Goal: Communication & Community: Answer question/provide support

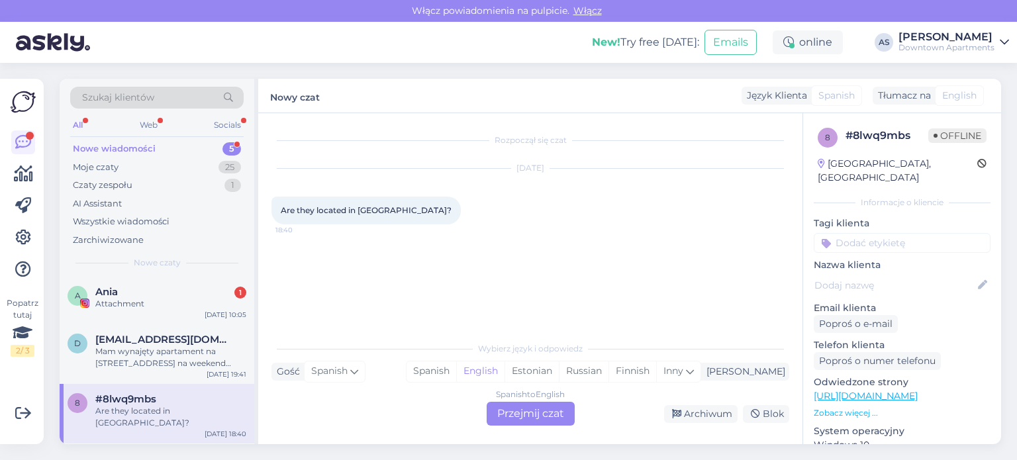
scroll to position [42, 0]
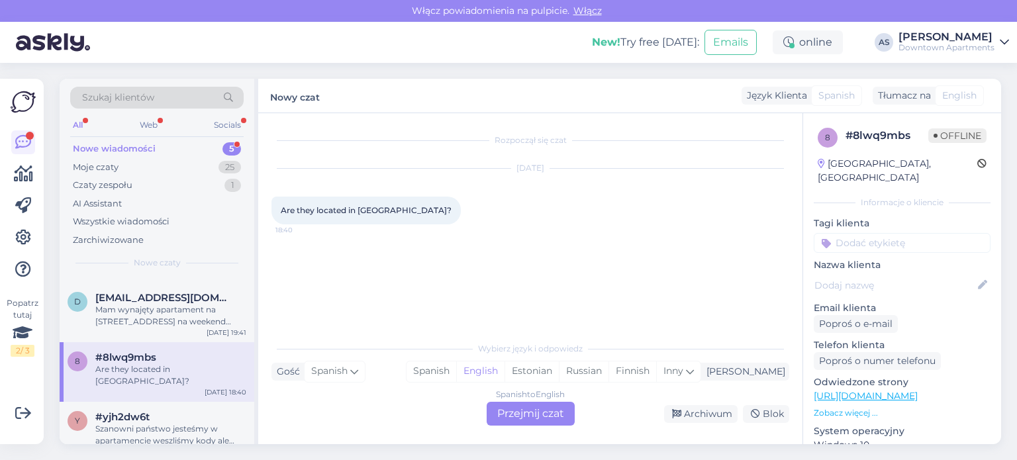
click at [172, 296] on span "[EMAIL_ADDRESS][DOMAIN_NAME]" at bounding box center [164, 298] width 138 height 12
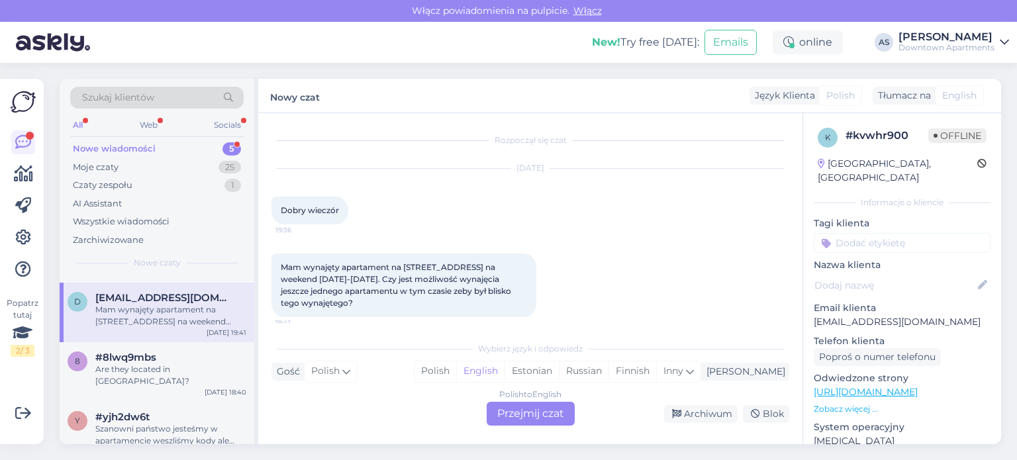
scroll to position [8, 0]
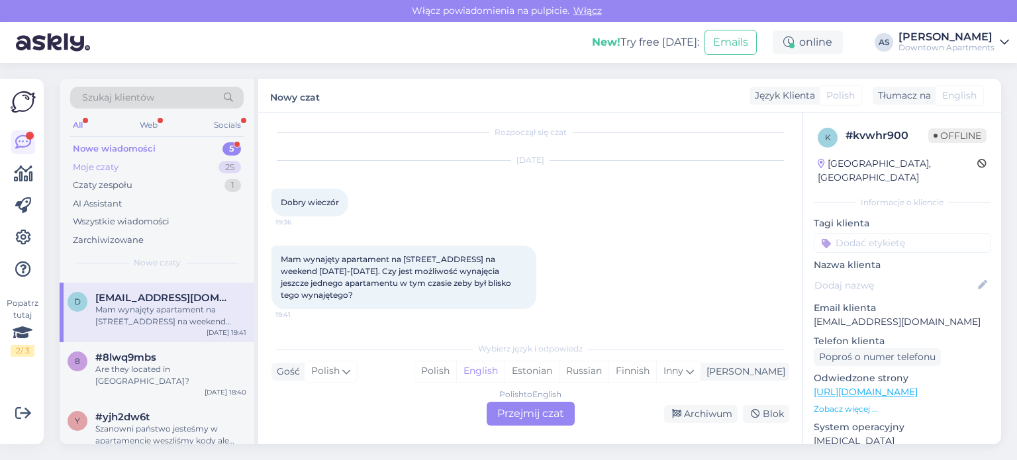
click at [196, 168] on div "Moje czaty 25" at bounding box center [156, 167] width 173 height 19
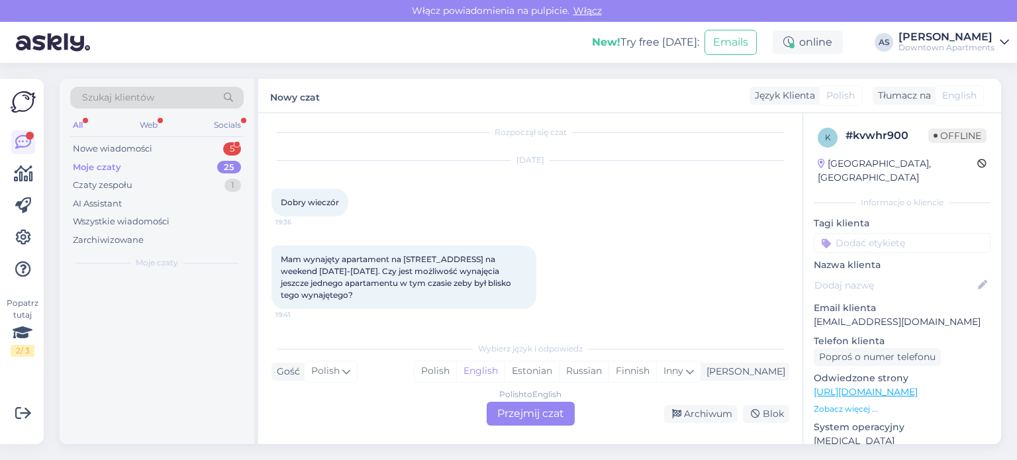
scroll to position [0, 0]
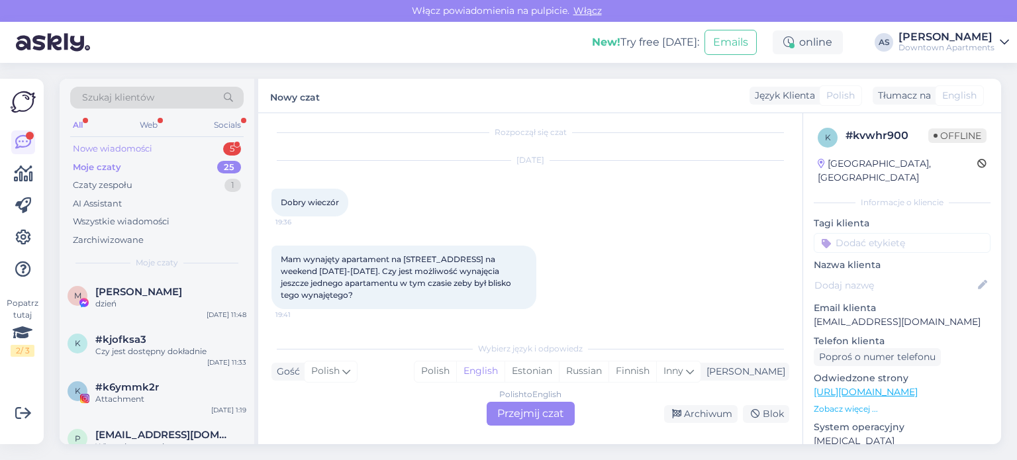
click at [183, 142] on div "Nowe wiadomości 5" at bounding box center [156, 149] width 173 height 19
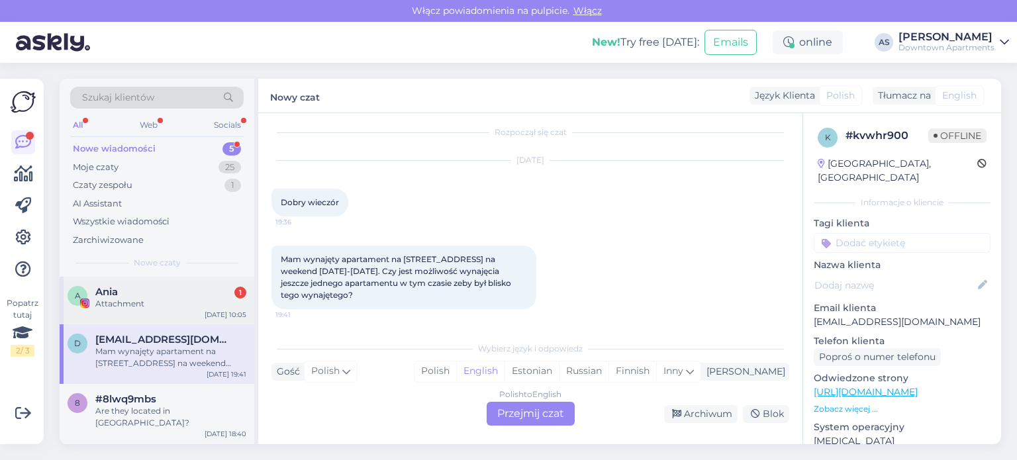
click at [181, 312] on div "A Ania 1 Attachment [DATE] 10:05" at bounding box center [157, 301] width 195 height 48
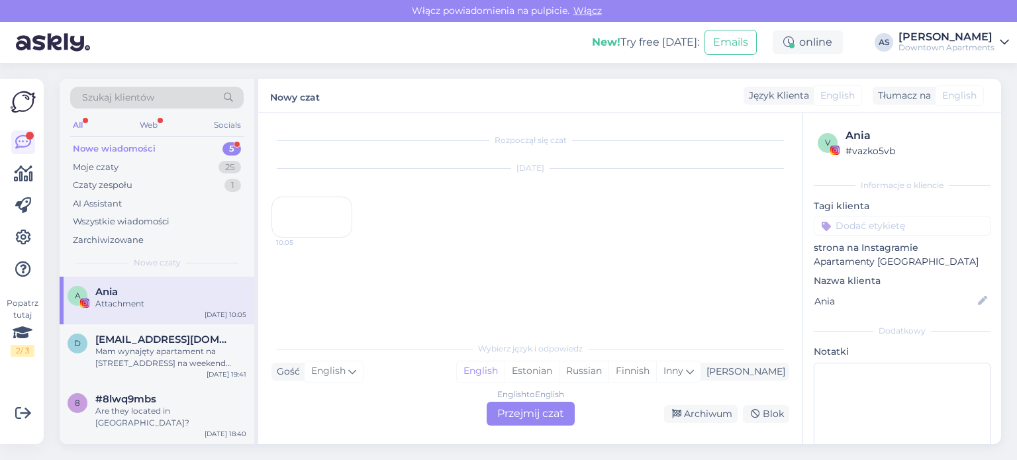
scroll to position [23, 0]
click at [332, 238] on div "10:05" at bounding box center [311, 217] width 81 height 41
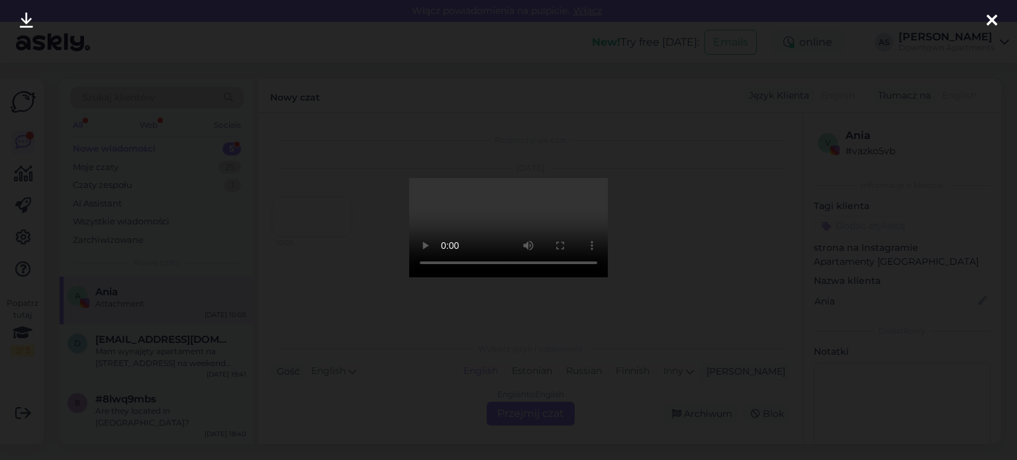
click at [999, 16] on div at bounding box center [991, 21] width 26 height 42
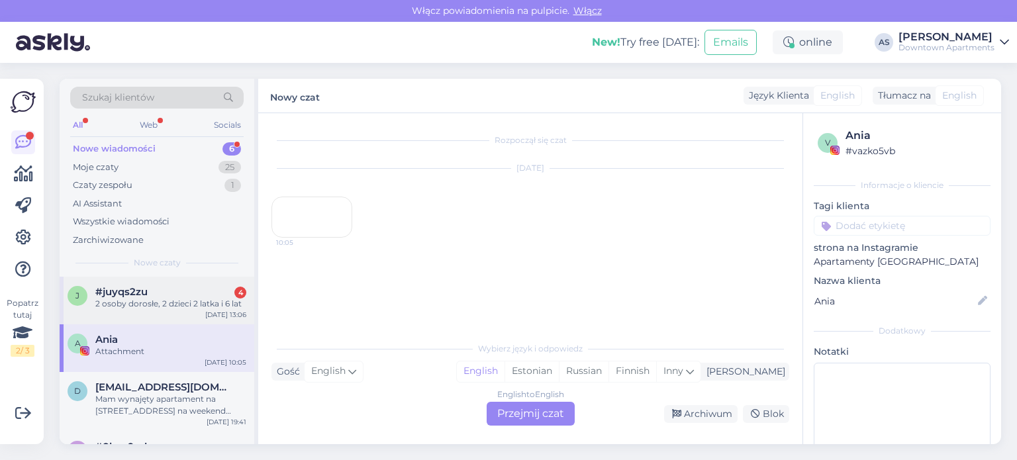
click at [175, 288] on div "#juyqs2zu 4" at bounding box center [170, 292] width 151 height 12
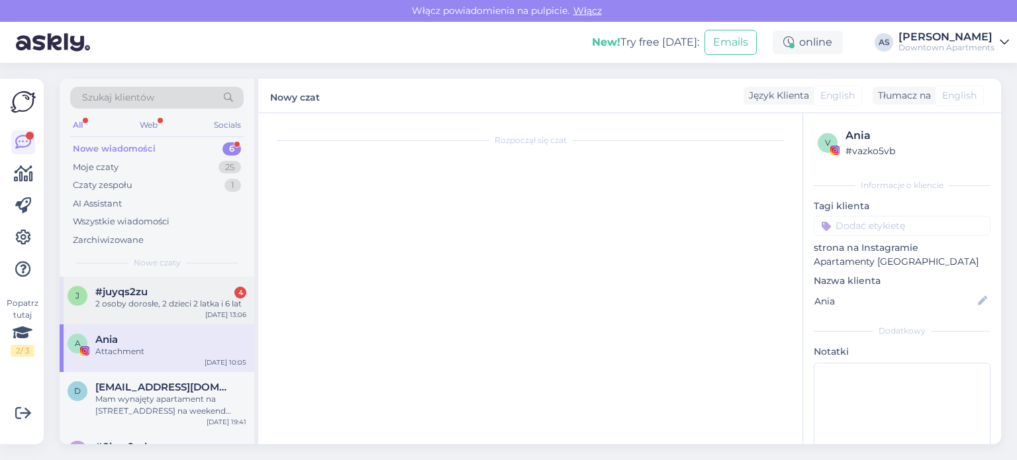
scroll to position [28, 0]
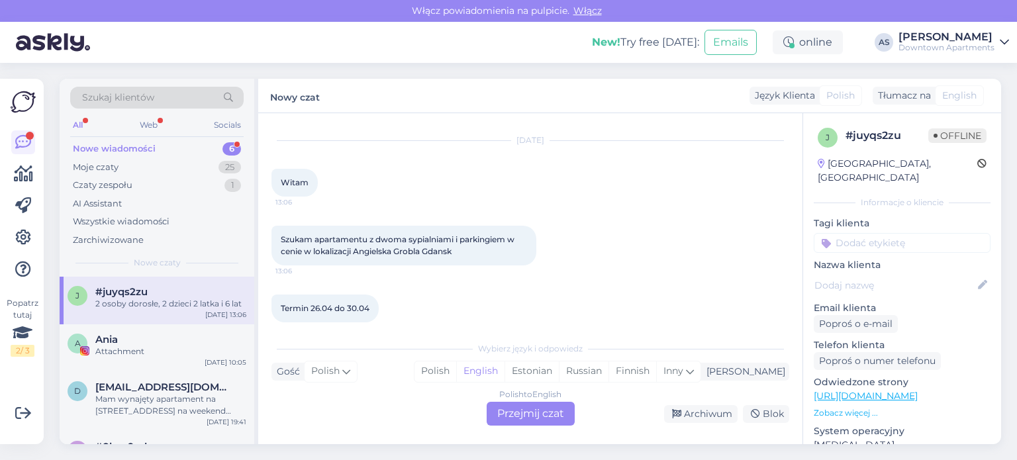
click at [516, 410] on div "Polish to English Przejmij czat" at bounding box center [530, 414] width 88 height 24
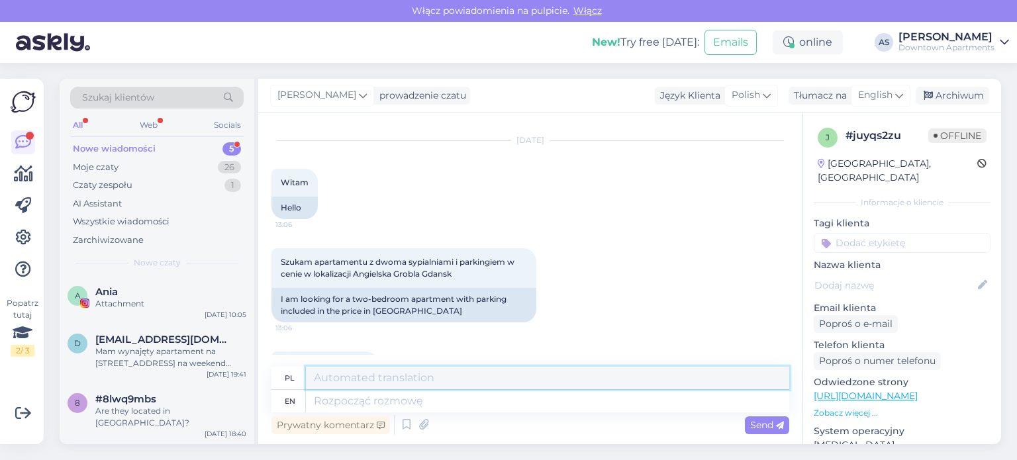
click at [470, 386] on textarea at bounding box center [547, 378] width 483 height 23
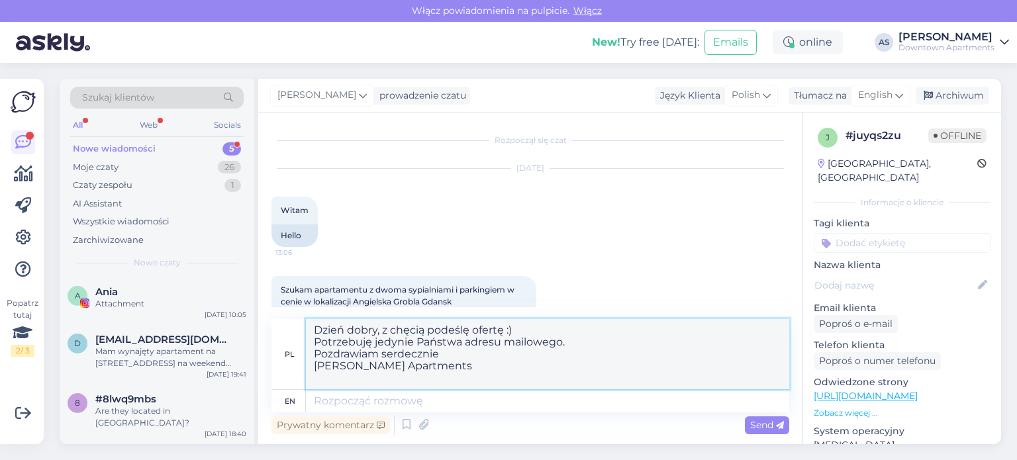
scroll to position [216, 0]
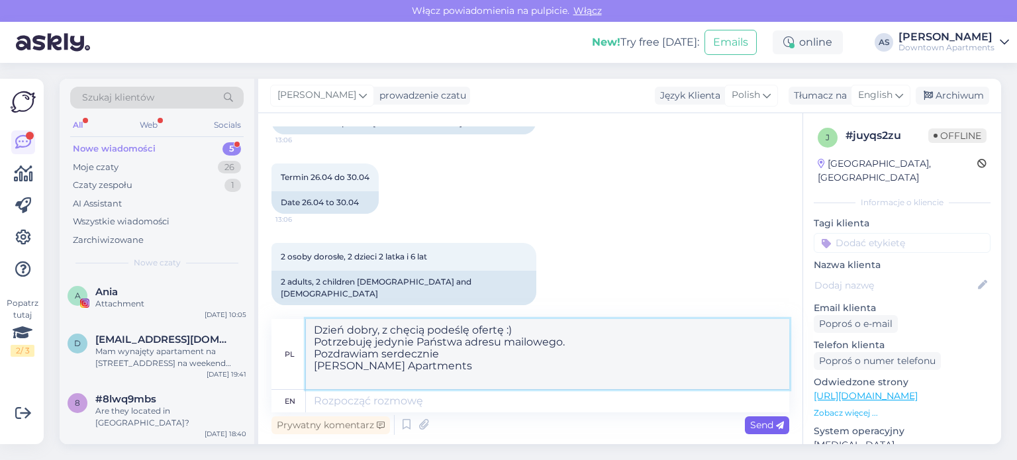
type textarea "Dzień dobry, z chęcią podeślę ofertę :) Potrzebuję jedynie Państwa adresu mailo…"
click at [756, 418] on div "Send" at bounding box center [767, 425] width 44 height 18
click at [463, 382] on textarea "Dzień dobry, z chęcią podeślę ofertę :) Potrzebuję jedynie Państwa adresu mailo…" at bounding box center [547, 354] width 483 height 70
drag, startPoint x: 315, startPoint y: 330, endPoint x: 511, endPoint y: 402, distance: 208.5
click at [511, 402] on div "pl Dzień dobry, z chęcią podeślę ofertę :) Potrzebuję jedynie Państwa adresu ma…" at bounding box center [530, 365] width 518 height 93
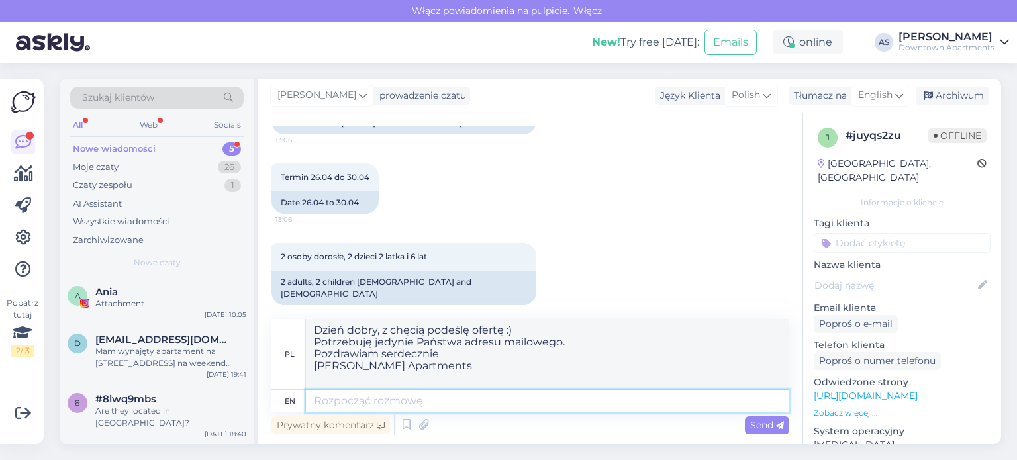
click at [511, 402] on textarea at bounding box center [547, 401] width 483 height 23
paste textarea "Dzień dobry, z chęcią podeślę ofertę :) Potrzebuję jedynie Państwa adresu mailo…"
type textarea "Dzień dobry, z chęcią podeślę ofertę :) Potrzebuję jedynie Państwa adresu mailo…"
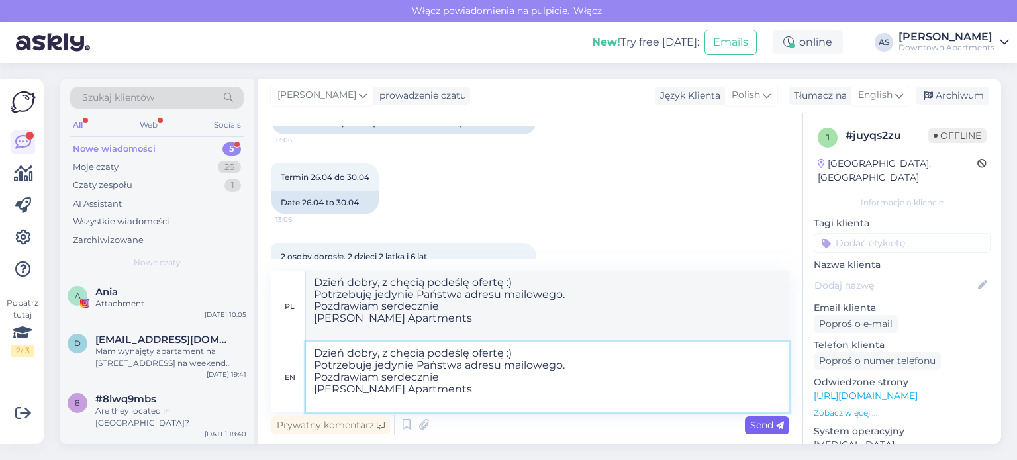
type textarea "Dzień dobry, z utylizacją podeślę oferty :) Potrzebuję tylko Państwa adresu poc…"
type textarea "Dzień dobry, z chęcią podeślę ofertę :) Potrzebuję jedynie Państwa adresu mailo…"
click at [762, 428] on span "Send" at bounding box center [767, 425] width 34 height 12
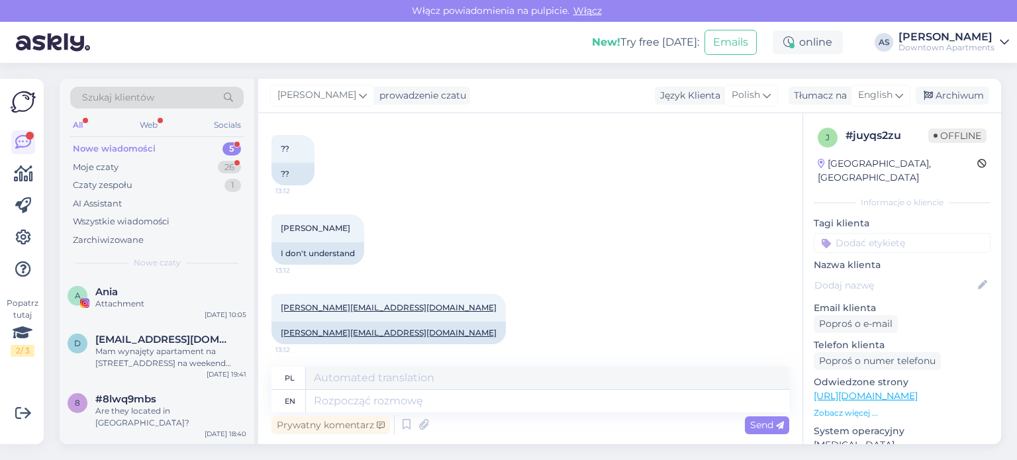
scroll to position [581, 0]
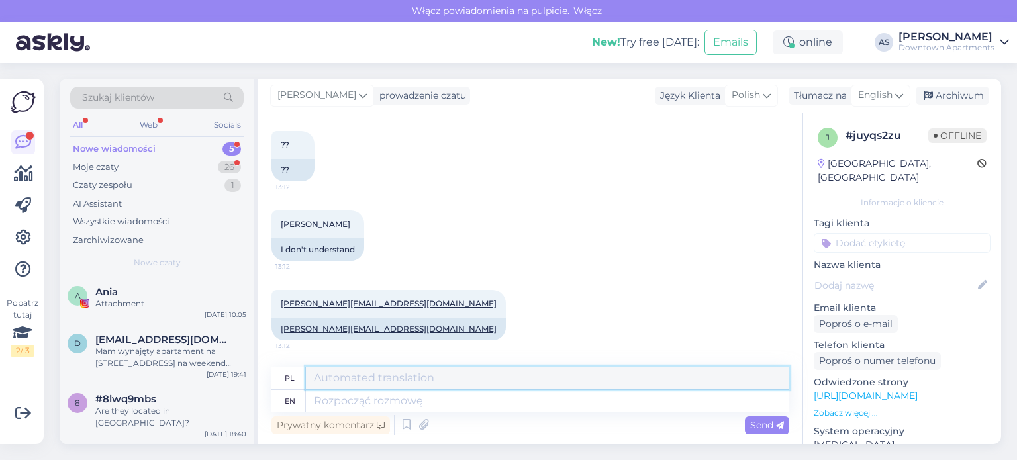
click at [434, 382] on textarea at bounding box center [547, 378] width 483 height 23
type textarea "D"
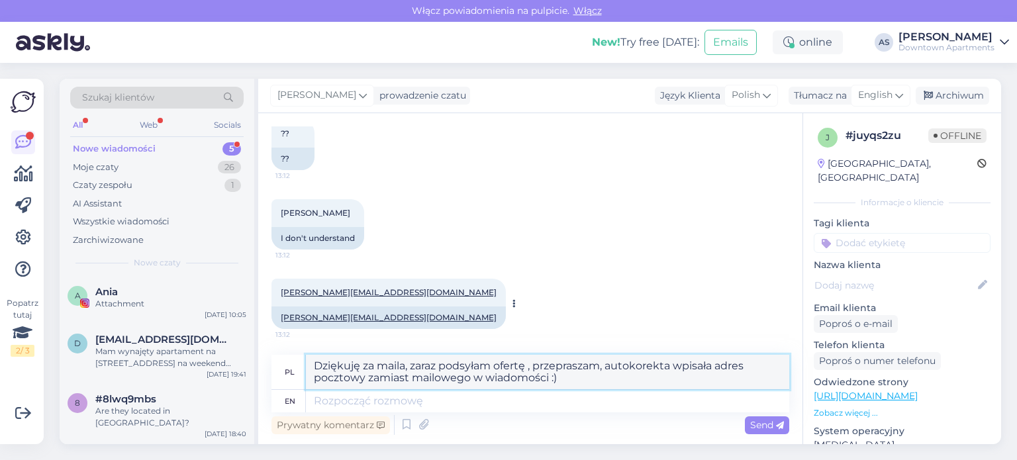
drag, startPoint x: 567, startPoint y: 375, endPoint x: 291, endPoint y: 341, distance: 278.0
click at [291, 341] on div "Rozpoczął się czat [DATE] Witam 13:06 Hello Szukam apartamentu z dwoma sypialni…" at bounding box center [530, 278] width 544 height 331
type textarea "Dziękuję za maila, zaraz podsyłam ofertę , przepraszam, autokorekta wpisała adr…"
click at [380, 402] on textarea at bounding box center [547, 401] width 483 height 23
paste textarea "Dziękuję za maila, zaraz podsyłam ofertę , przepraszam, autokorekta wpisała adr…"
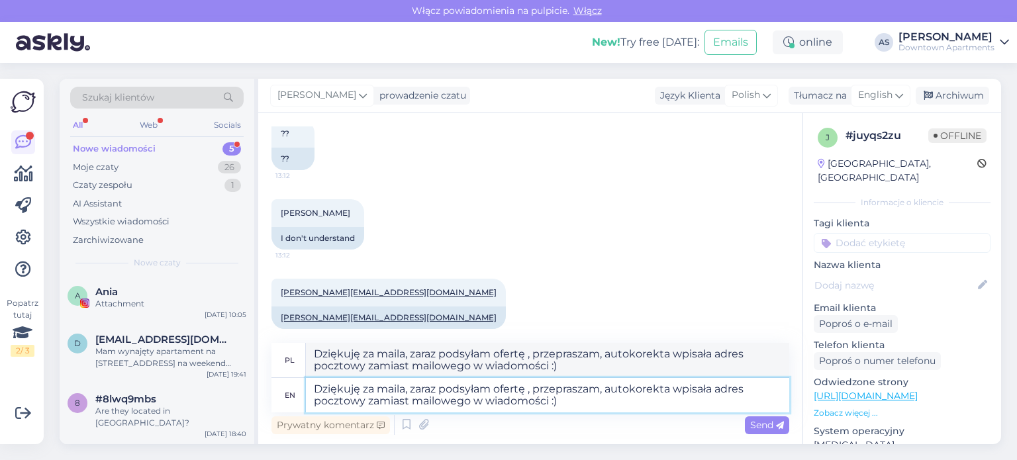
type textarea "Dziękuję za maila, zaraz podsyłam ofertę , przepraszam, autokorekta wpisała adr…"
click at [616, 357] on textarea "Dziękuję za maila, zaraz podsyłam ofertę , przepraszam, autokorekta wpisała adr…" at bounding box center [547, 360] width 483 height 34
type textarea "Dziękuję za maila, zaraz podsyłam ofiarę, przepraszam, autokorekta wpisała adre…"
click at [615, 403] on textarea "Dziękuję za maila, zaraz podsyłam ofertę , przepraszam, autokorekta wpisała adr…" at bounding box center [547, 395] width 483 height 34
click at [757, 428] on span "Send" at bounding box center [767, 425] width 34 height 12
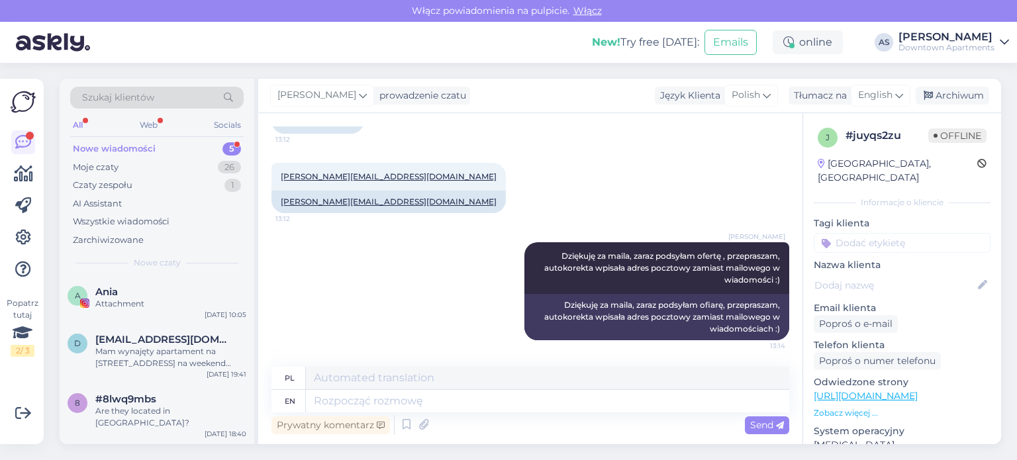
scroll to position [708, 0]
click at [439, 377] on textarea at bounding box center [547, 378] width 483 height 23
drag, startPoint x: 410, startPoint y: 203, endPoint x: 267, endPoint y: 216, distance: 143.6
click at [267, 216] on div "Rozpoczął się czat [DATE] Witam 13:06 Hello Szukam apartamentu z dwoma sypialni…" at bounding box center [530, 278] width 544 height 331
copy link "[PERSON_NAME][EMAIL_ADDRESS][DOMAIN_NAME]"
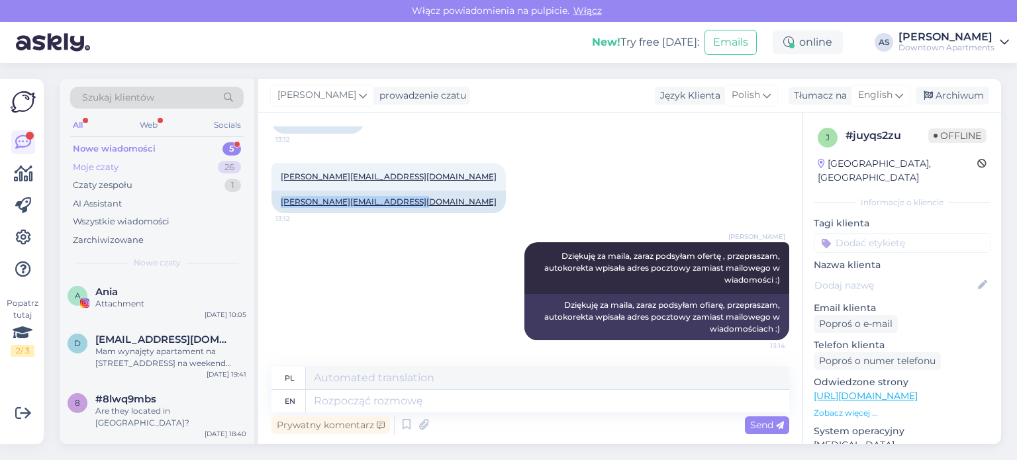
click at [187, 171] on div "Moje czaty 26" at bounding box center [156, 167] width 173 height 19
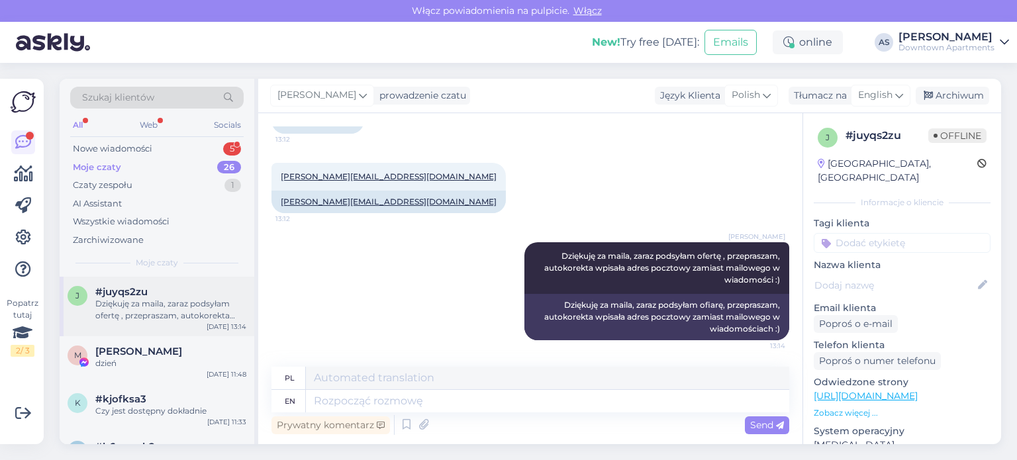
click at [229, 298] on div "Dziękuję za maila, zaraz podsyłam ofertę , przepraszam, autokorekta wpisała adr…" at bounding box center [170, 310] width 151 height 24
